Goal: Task Accomplishment & Management: Understand process/instructions

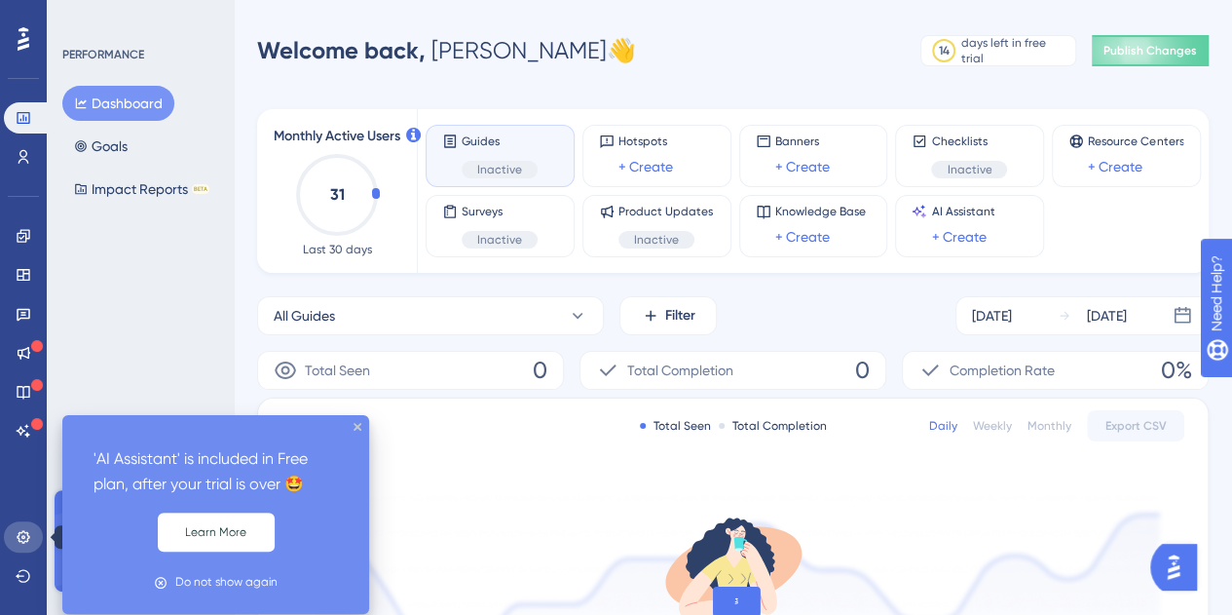
click at [17, 531] on icon at bounding box center [24, 537] width 16 height 16
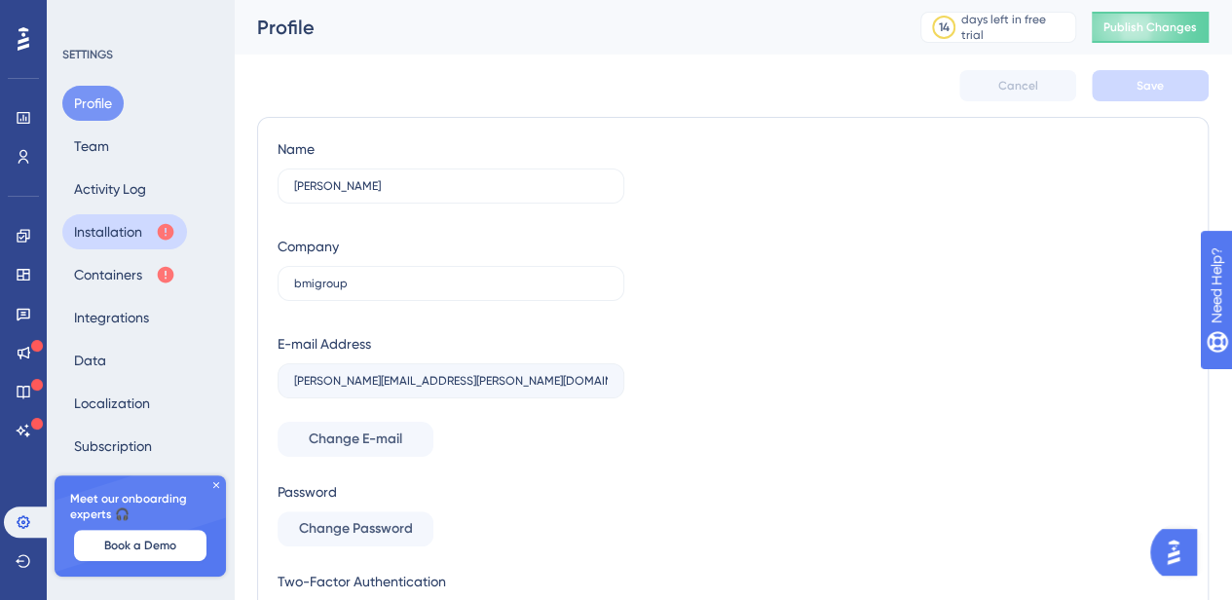
click at [160, 230] on icon at bounding box center [166, 232] width 17 height 17
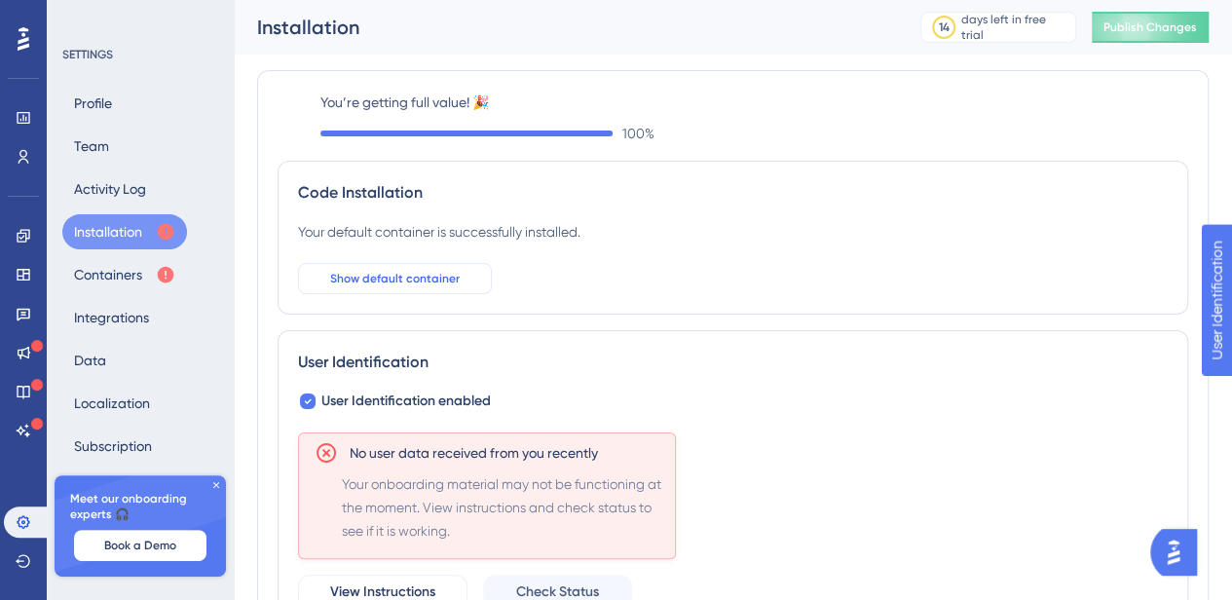
click at [432, 280] on span "Show default container" at bounding box center [395, 279] width 130 height 16
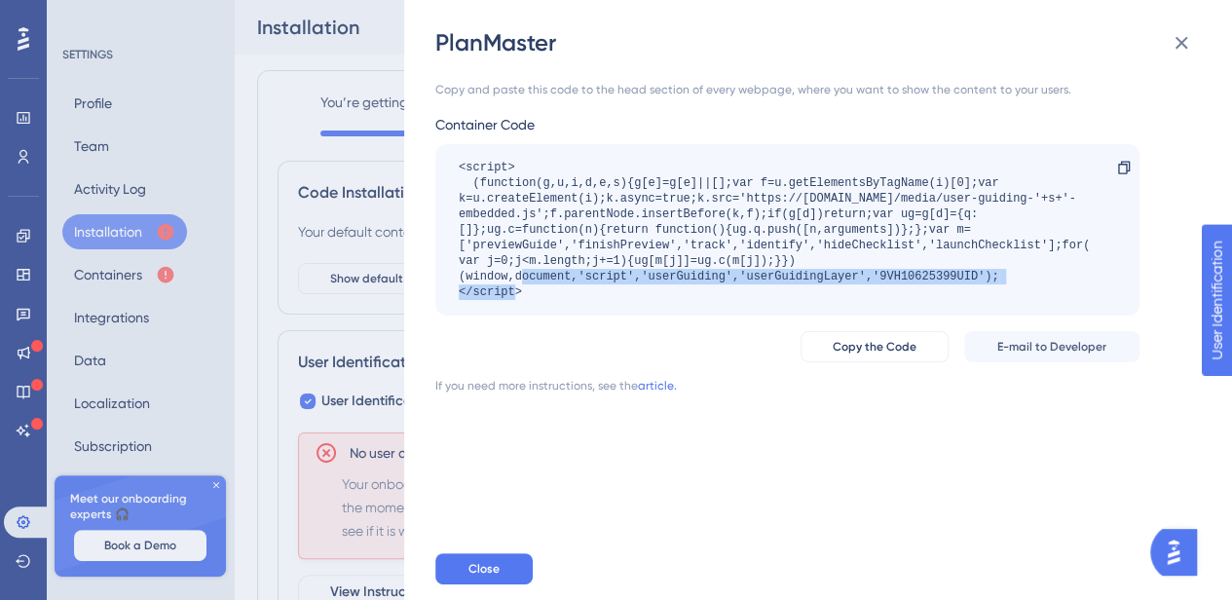
drag, startPoint x: 996, startPoint y: 278, endPoint x: 448, endPoint y: 277, distance: 548.3
click at [448, 277] on div "<script> (function(g,u,i,d,e,s){g[e]=g[e]||[];var f=u.getElementsByTagName(i)[0…" at bounding box center [787, 229] width 704 height 171
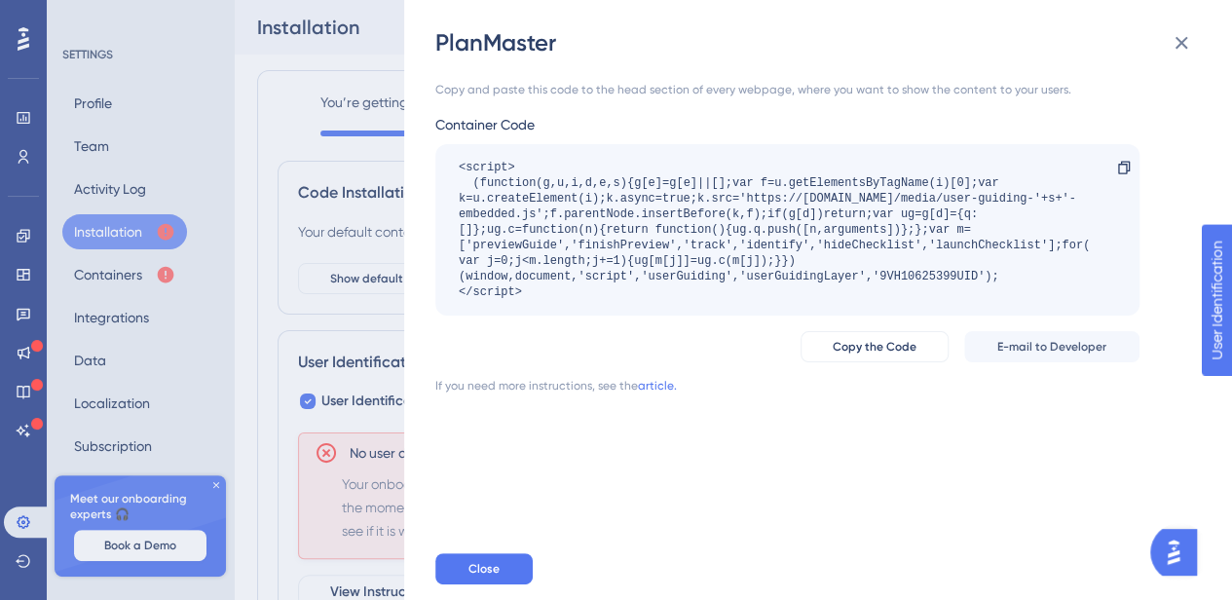
click at [357, 323] on div "PlanMaster Copy and paste this code to the head section of every webpage, where…" at bounding box center [616, 300] width 1232 height 600
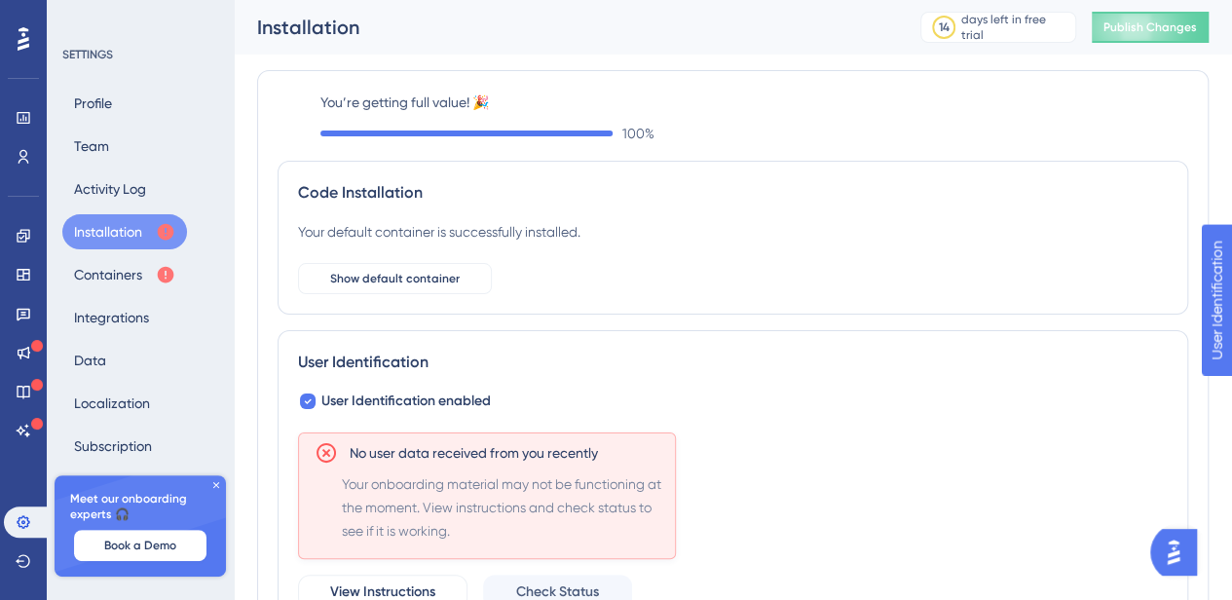
click at [394, 295] on div "Code Installation Your default container is successfully installed. Show defaul…" at bounding box center [733, 238] width 911 height 154
click at [413, 286] on button "Show default container" at bounding box center [395, 278] width 194 height 31
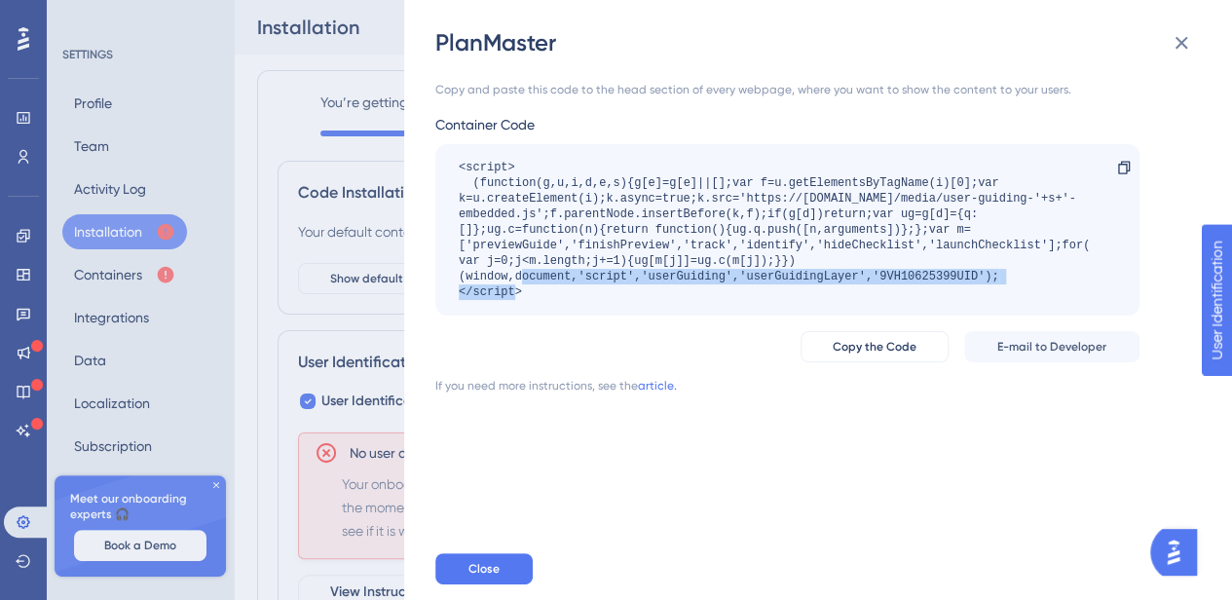
drag, startPoint x: 1005, startPoint y: 279, endPoint x: 458, endPoint y: 274, distance: 547.3
click at [459, 274] on div "<script> (function(g,u,i,d,e,s){g[e]=g[e]||[];var f=u.getElementsByTagName(i)[0…" at bounding box center [778, 230] width 638 height 140
copy div "(window,document,'script','userGuiding','userGuidingLayer','9VH10625399UID');"
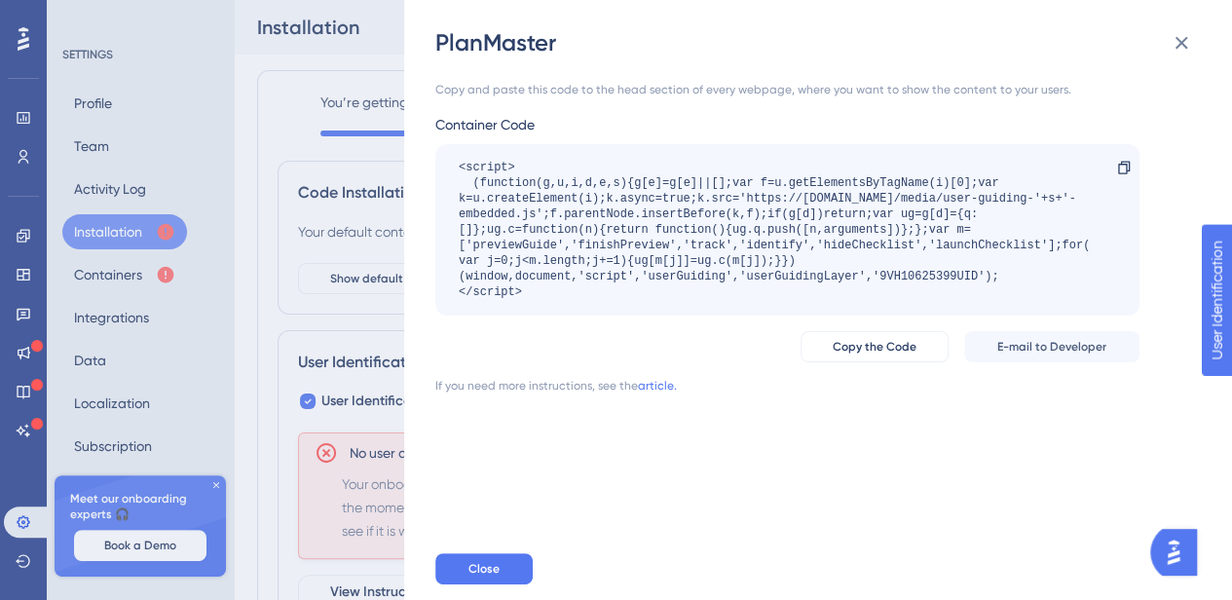
click at [387, 355] on div "PlanMaster Copy and paste this code to the head section of every webpage, where…" at bounding box center [616, 300] width 1232 height 600
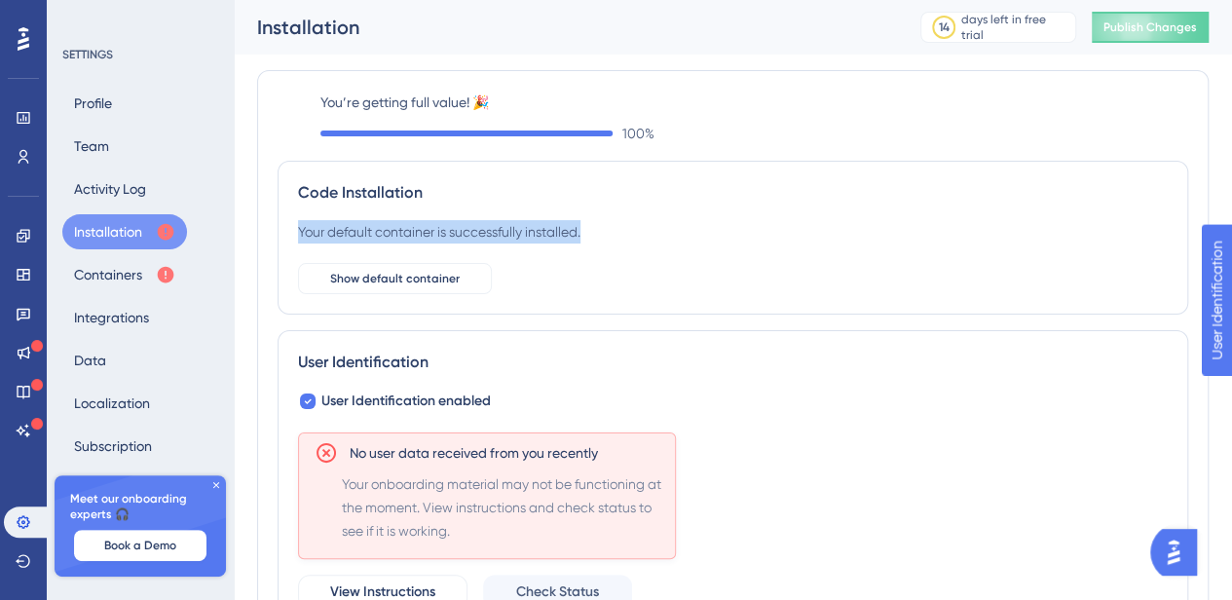
scroll to position [0, 15]
drag, startPoint x: 1230, startPoint y: 155, endPoint x: 1240, endPoint y: 221, distance: 66.9
click at [1232, 221] on html "Performance Users Engagement Widgets Feedback Product Updates Knowledge Base AI…" at bounding box center [616, 464] width 1232 height 929
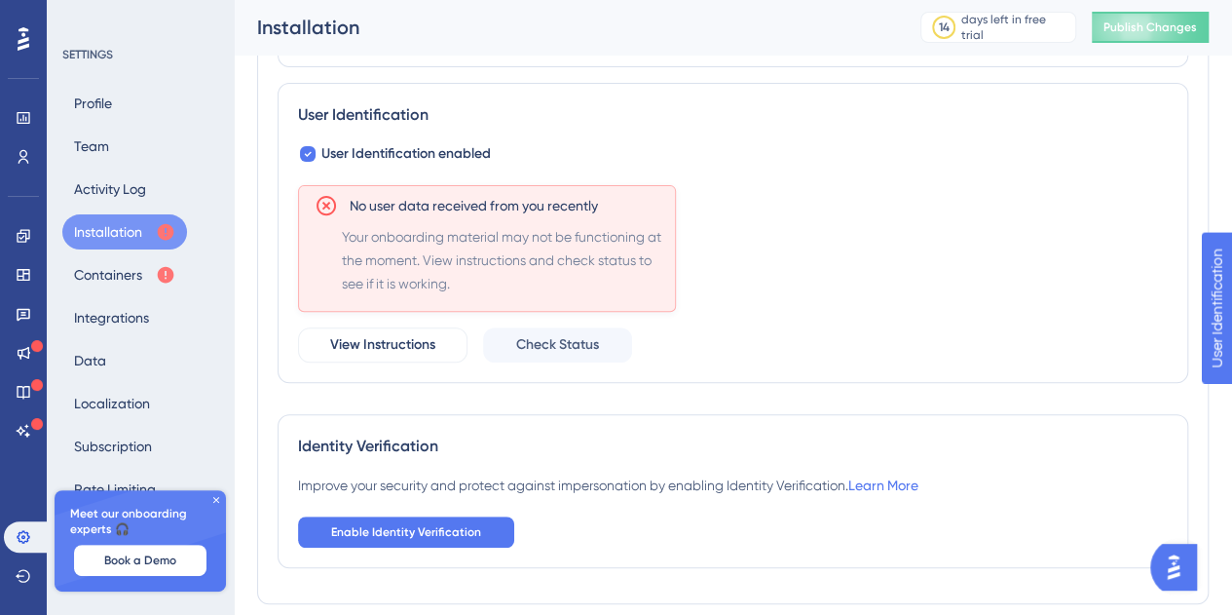
scroll to position [326, 0]
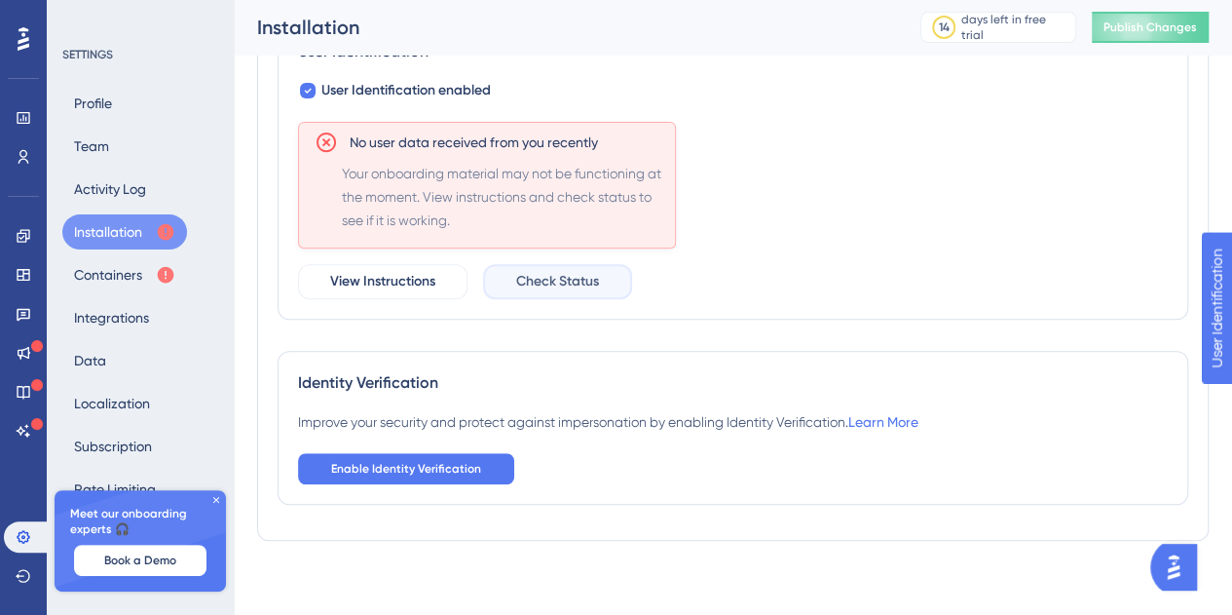
click at [560, 296] on button "Check Status" at bounding box center [557, 281] width 149 height 35
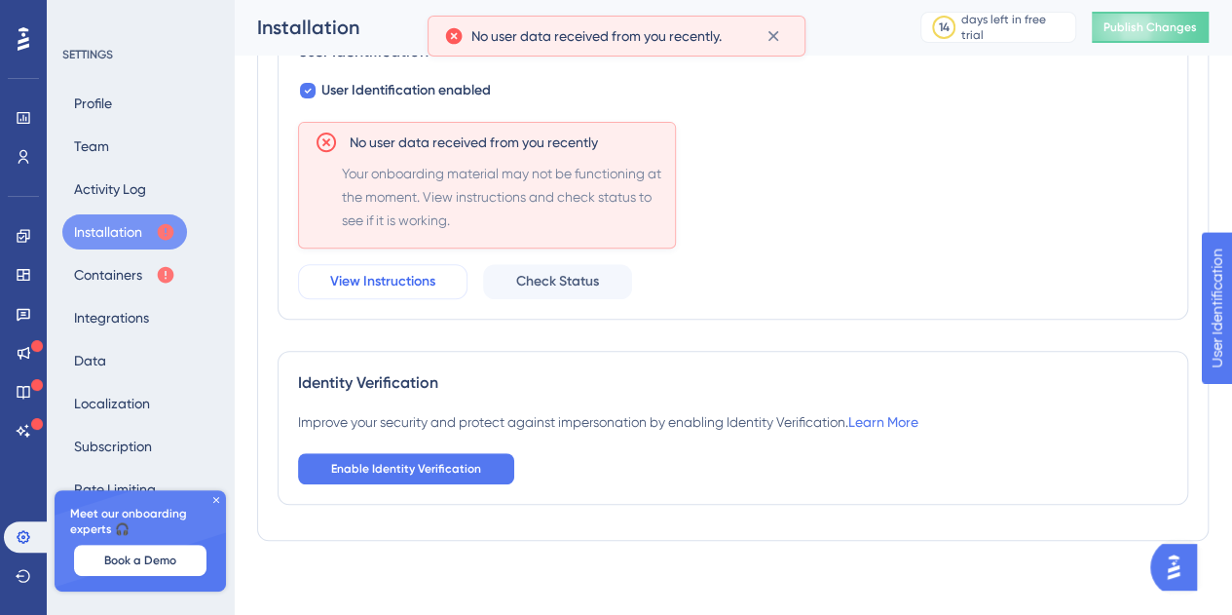
click at [395, 283] on span "View Instructions" at bounding box center [382, 281] width 105 height 23
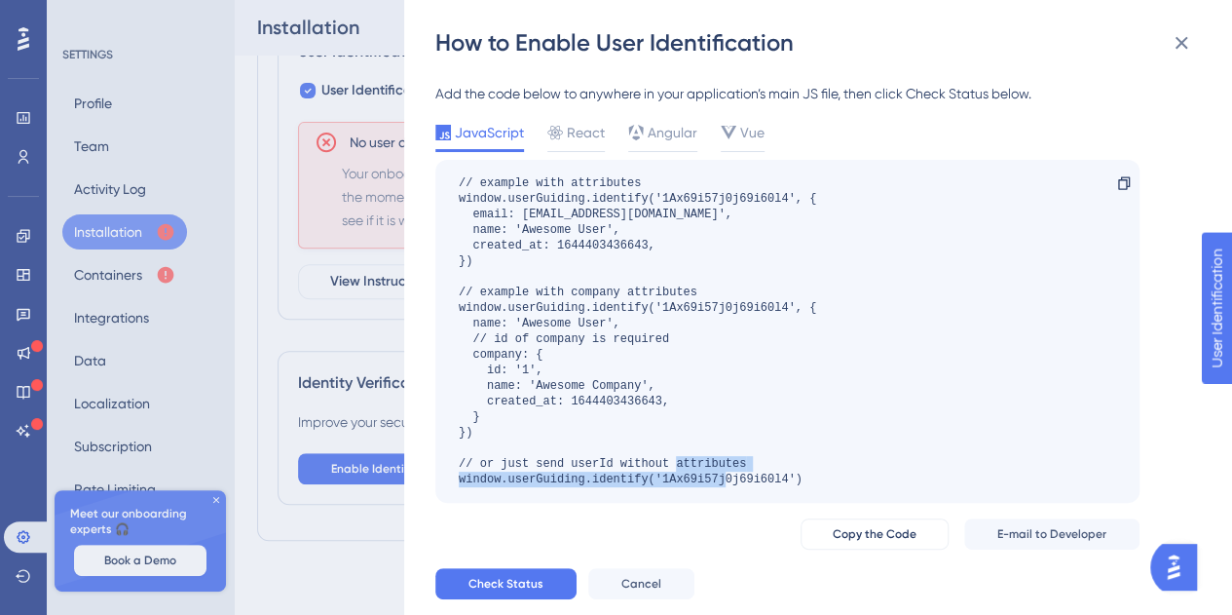
drag, startPoint x: 809, startPoint y: 480, endPoint x: 452, endPoint y: 481, distance: 357.4
click at [452, 481] on div "// example with attributes window.userGuiding.identify('1Ax69i57j0j69i60l4', { …" at bounding box center [787, 331] width 704 height 343
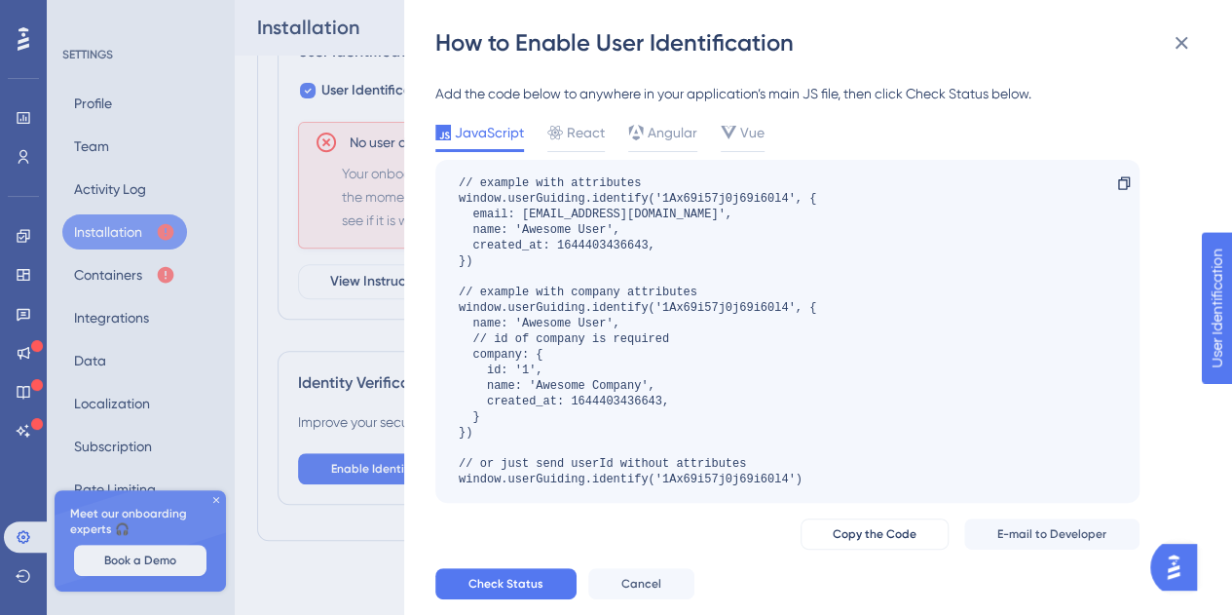
click at [335, 324] on div "How to Enable User Identification Add the code below to anywhere in your applic…" at bounding box center [616, 307] width 1232 height 615
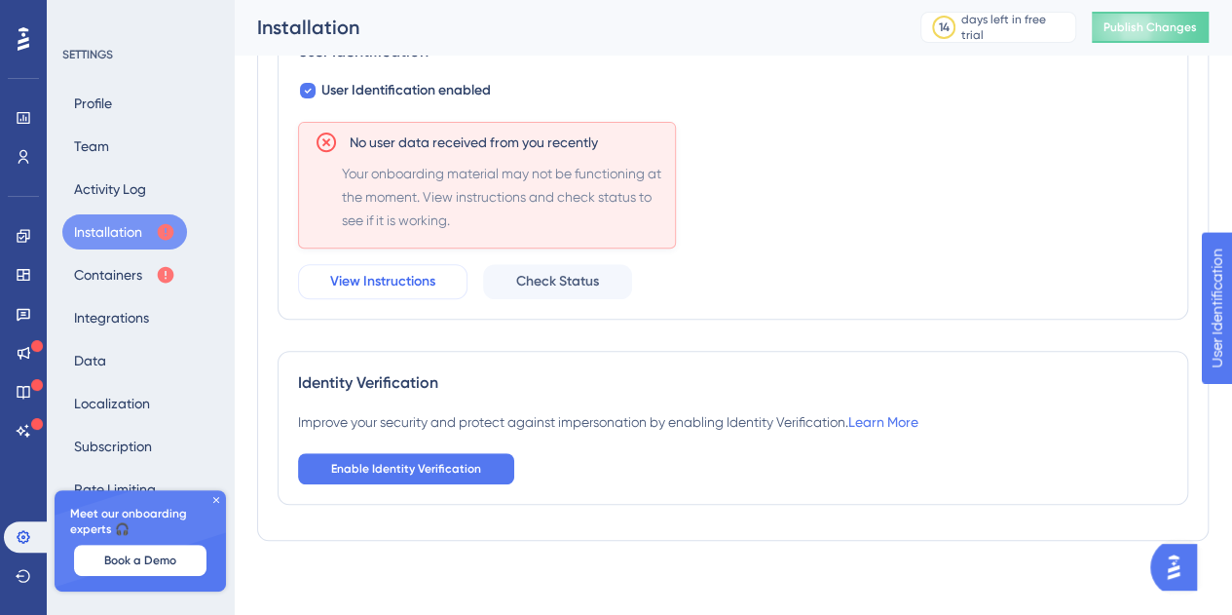
click at [390, 282] on span "View Instructions" at bounding box center [382, 281] width 105 height 23
